Goal: Entertainment & Leisure: Consume media (video, audio)

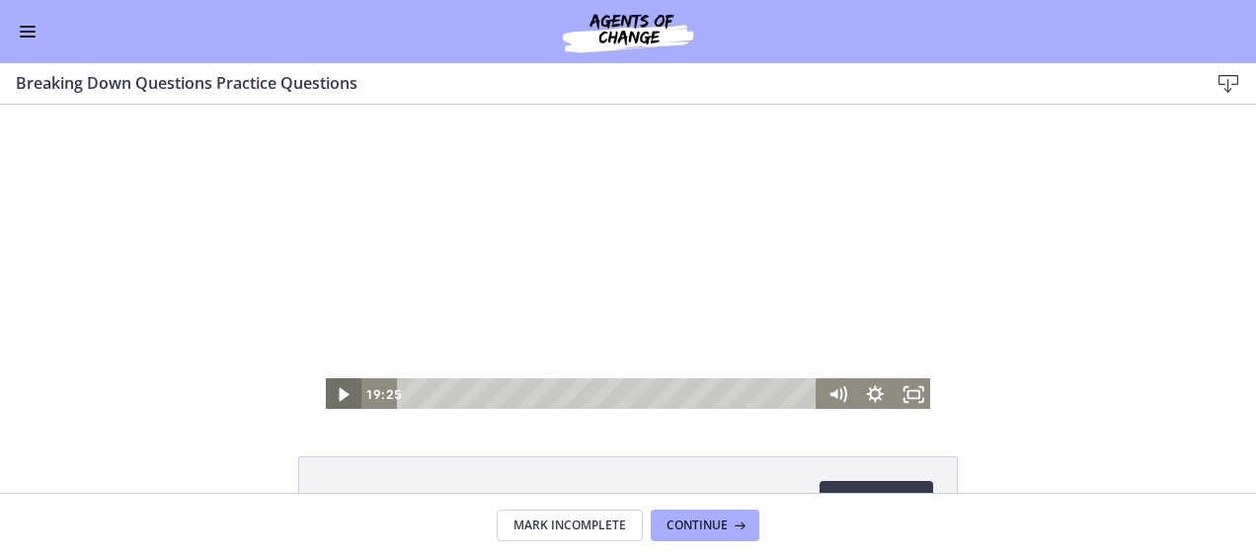
scroll to position [131, 0]
click at [341, 396] on icon "Play Video" at bounding box center [344, 394] width 39 height 33
click at [326, 391] on icon "Pause" at bounding box center [343, 394] width 39 height 33
click at [325, 393] on icon "Play Video" at bounding box center [344, 394] width 39 height 33
click at [549, 249] on div at bounding box center [628, 258] width 608 height 306
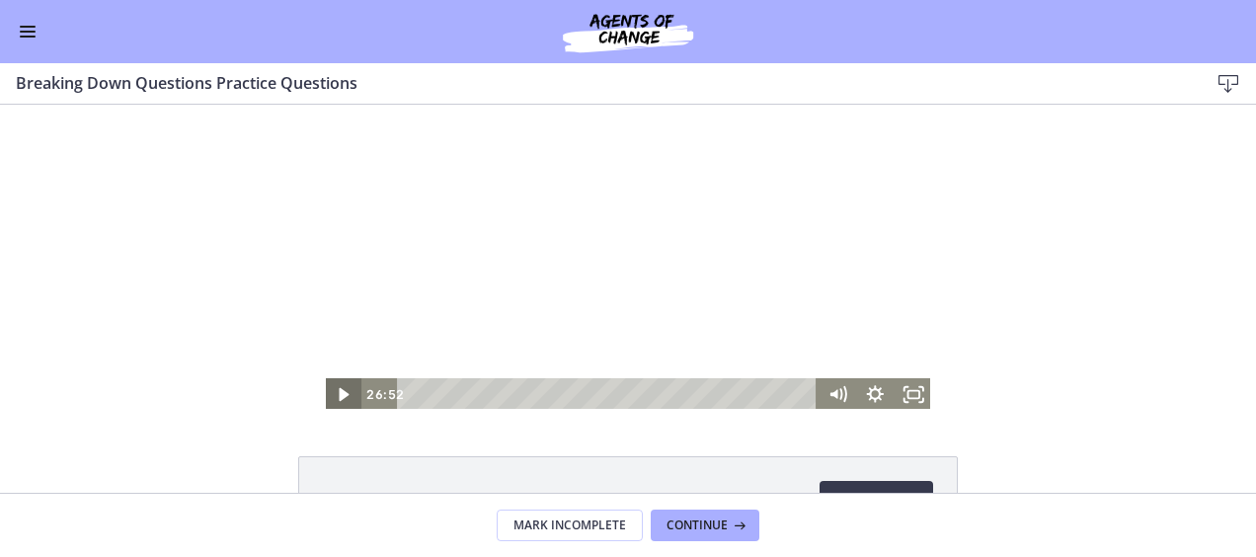
click at [340, 398] on icon "Play Video" at bounding box center [344, 394] width 39 height 33
click at [331, 382] on icon "Pause" at bounding box center [343, 394] width 39 height 33
click at [187, 377] on div "Click for sound @keyframes VOLUME_SMALL_WAVE_FLASH { 0% { opacity: 0; } 33% { o…" at bounding box center [628, 258] width 1256 height 306
click at [326, 400] on icon "Play Video" at bounding box center [344, 394] width 39 height 33
click at [338, 396] on icon "Pause" at bounding box center [343, 395] width 11 height 13
